Goal: Task Accomplishment & Management: Use online tool/utility

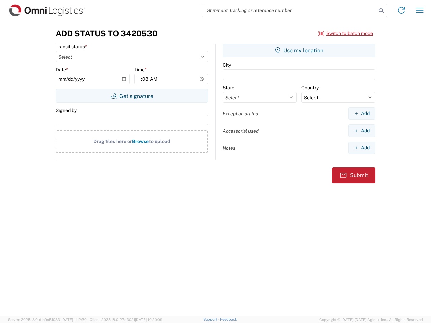
click at [289, 10] on input "search" at bounding box center [289, 10] width 174 height 13
click at [381, 11] on icon at bounding box center [380, 10] width 9 height 9
click at [401, 10] on icon at bounding box center [401, 10] width 11 height 11
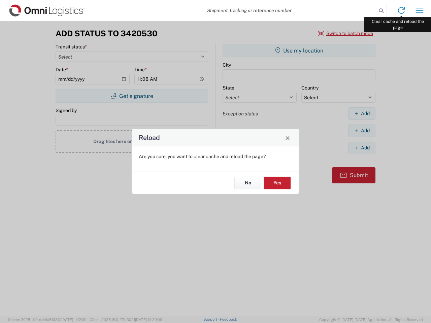
click at [419, 10] on div "Reload Are you sure, you want to clear cache and reload the page? No Yes" at bounding box center [215, 161] width 431 height 323
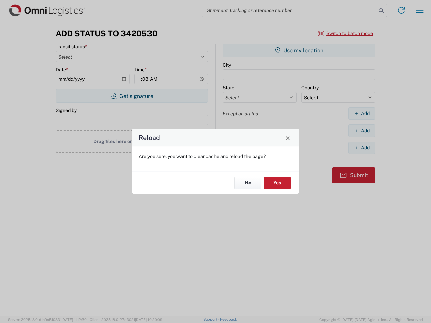
click at [346, 33] on div "Reload Are you sure, you want to clear cache and reload the page? No Yes" at bounding box center [215, 161] width 431 height 323
click at [132, 96] on div "Reload Are you sure, you want to clear cache and reload the page? No Yes" at bounding box center [215, 161] width 431 height 323
click at [299, 50] on div "Reload Are you sure, you want to clear cache and reload the page? No Yes" at bounding box center [215, 161] width 431 height 323
click at [361, 113] on div "Reload Are you sure, you want to clear cache and reload the page? No Yes" at bounding box center [215, 161] width 431 height 323
click at [361, 131] on div "Reload Are you sure, you want to clear cache and reload the page? No Yes" at bounding box center [215, 161] width 431 height 323
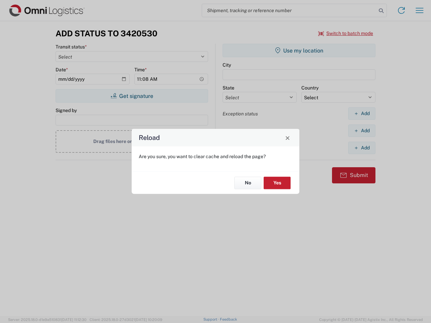
click at [361, 148] on div "Reload Are you sure, you want to clear cache and reload the page? No Yes" at bounding box center [215, 161] width 431 height 323
